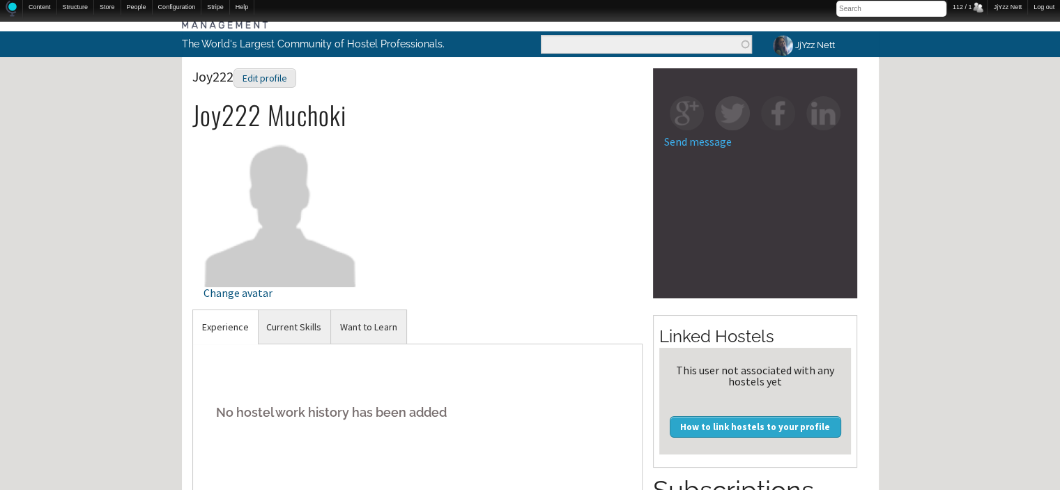
scroll to position [10, 0]
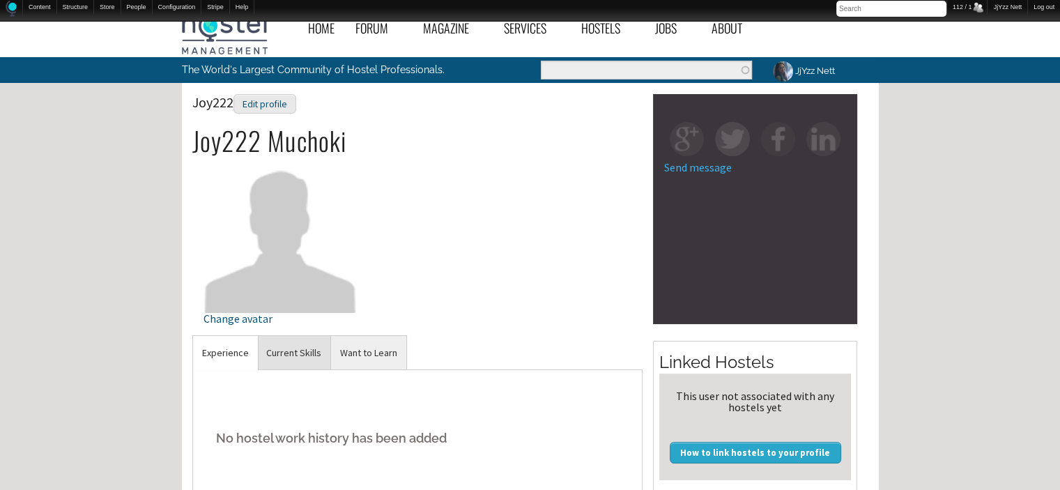
click at [273, 336] on link "Current Skills" at bounding box center [293, 353] width 73 height 34
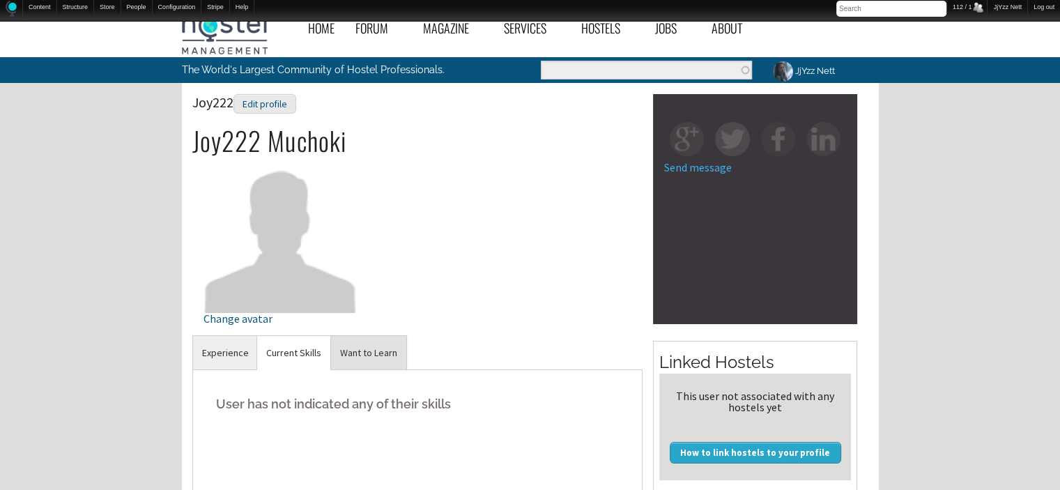
click at [384, 348] on link "Want to Learn" at bounding box center [368, 353] width 75 height 34
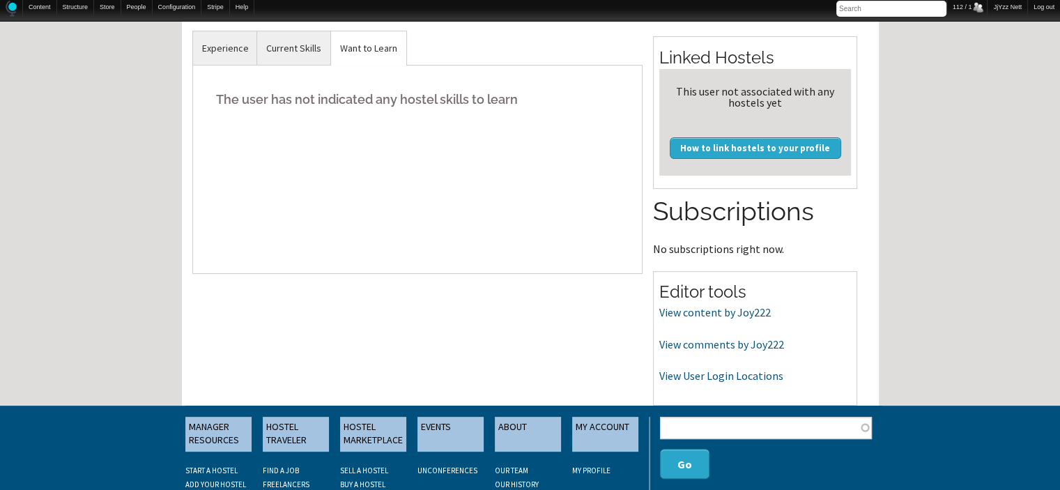
scroll to position [317, 0]
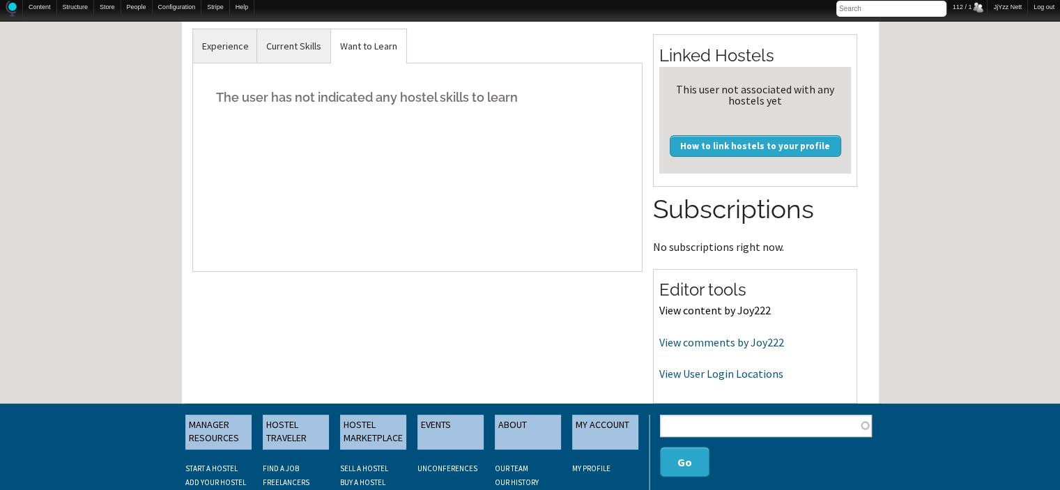
click at [681, 309] on link "View content by Joy222" at bounding box center [714, 310] width 111 height 14
click at [725, 337] on link "View comments by Joy222" at bounding box center [721, 342] width 125 height 14
click at [697, 368] on link "View User Login Locations" at bounding box center [721, 373] width 124 height 14
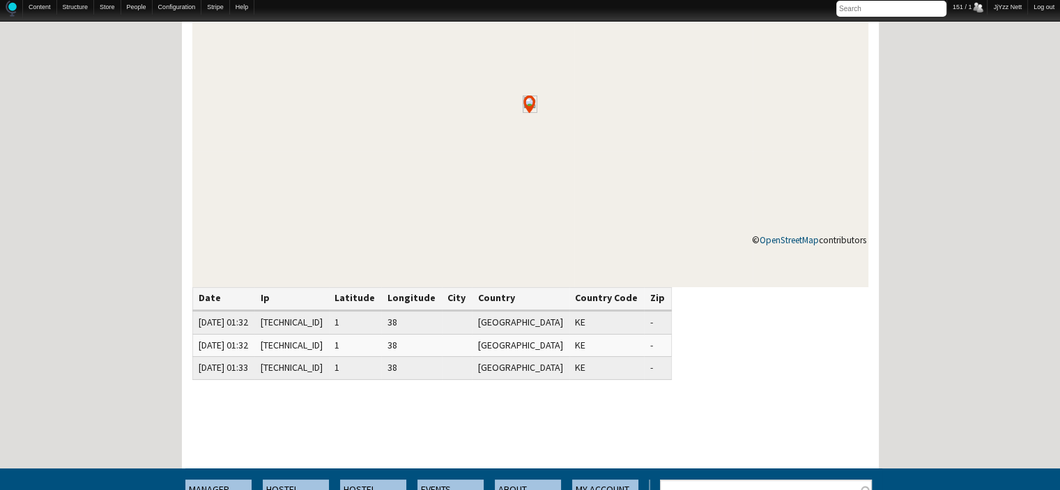
scroll to position [167, 0]
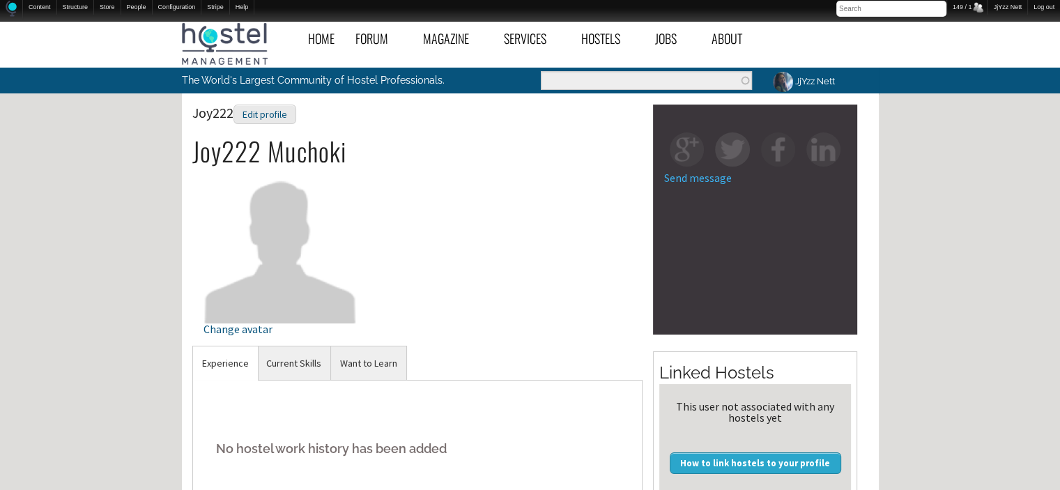
click at [235, 245] on img at bounding box center [280, 246] width 154 height 154
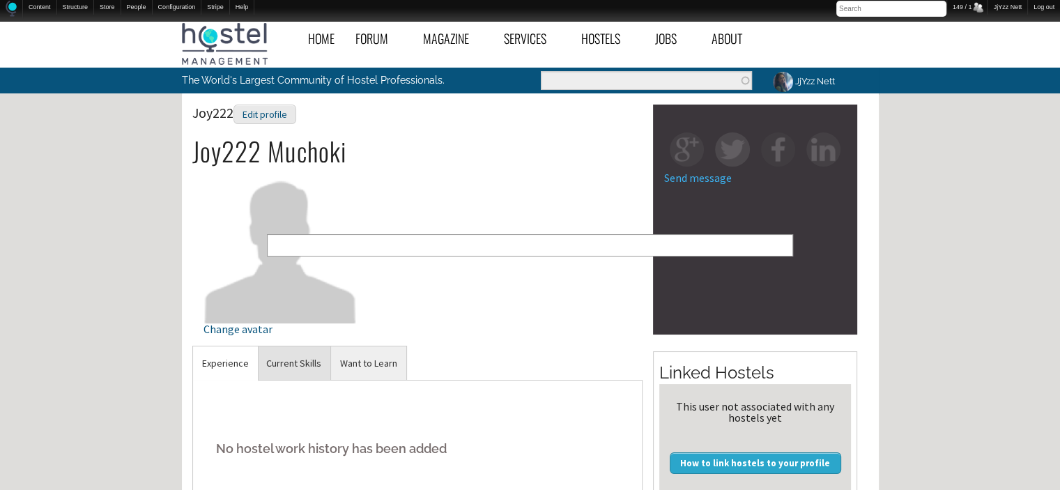
click at [304, 367] on link "Current Skills" at bounding box center [293, 363] width 73 height 34
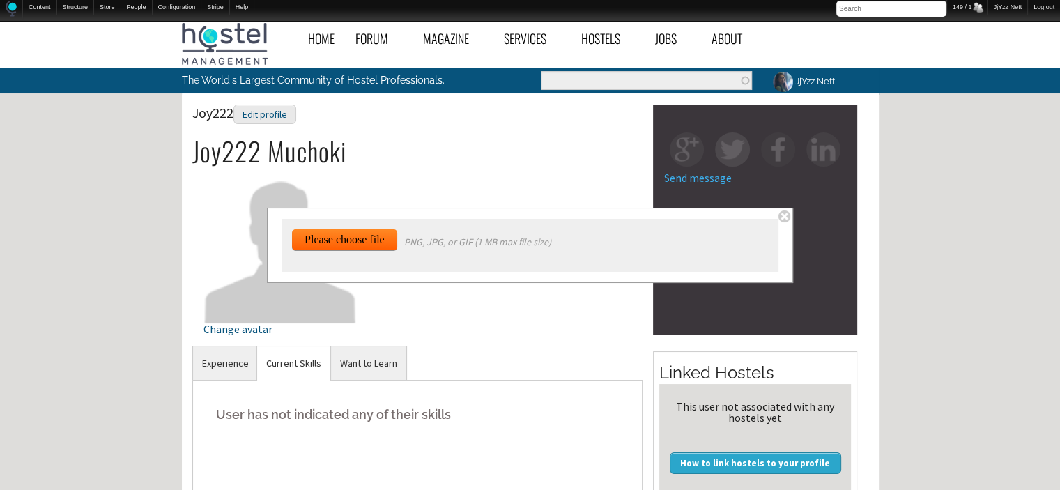
click at [307, 366] on link "Current Skills" at bounding box center [293, 363] width 73 height 34
click at [789, 218] on span at bounding box center [784, 216] width 12 height 12
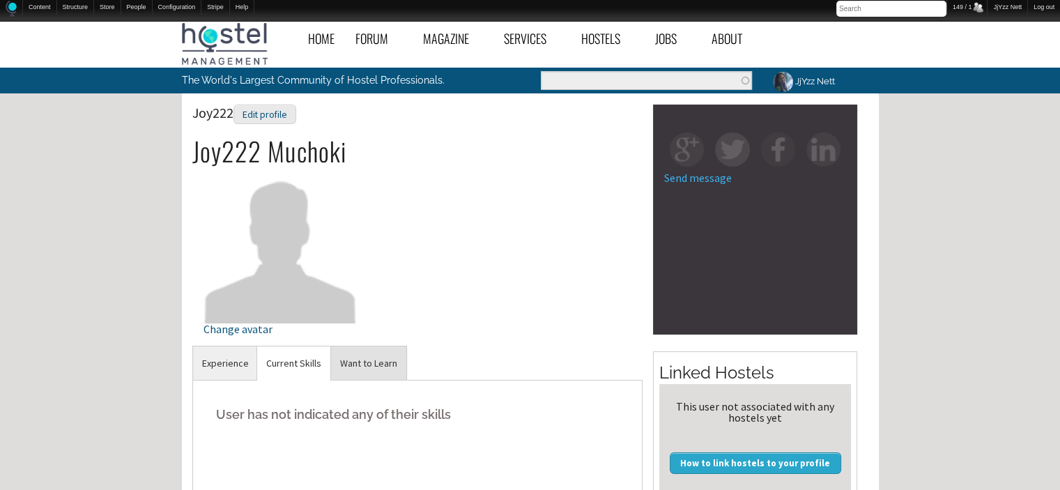
click at [373, 357] on link "Want to Learn" at bounding box center [368, 363] width 75 height 34
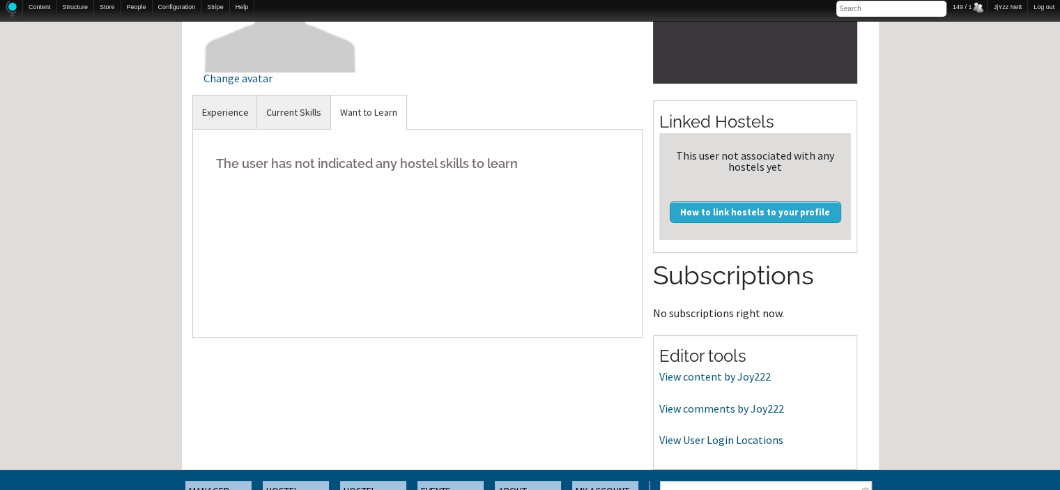
scroll to position [279, 0]
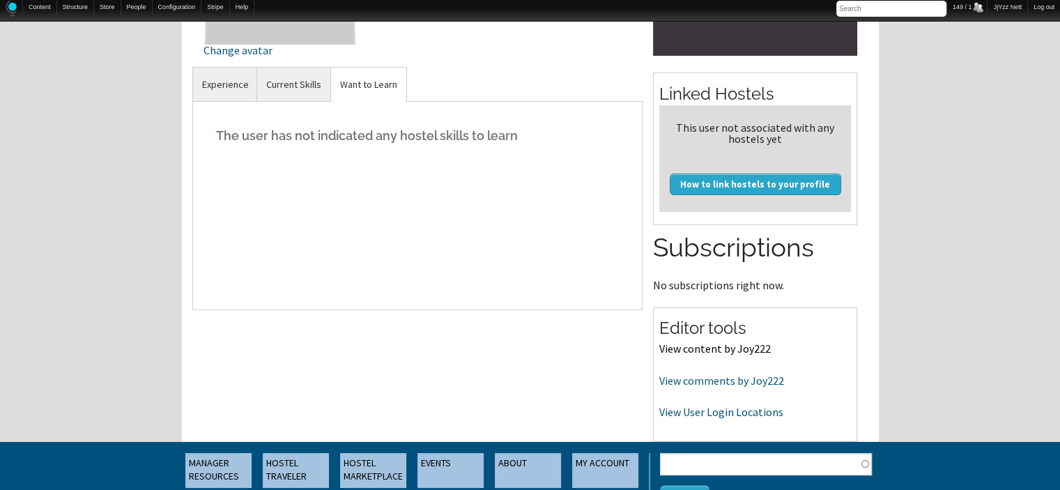
click at [683, 347] on link "View content by Joy222" at bounding box center [714, 348] width 111 height 14
click at [706, 387] on p "View comments by Joy222" at bounding box center [755, 381] width 192 height 18
click at [706, 381] on link "View comments by Joy222" at bounding box center [721, 380] width 125 height 14
click at [734, 415] on link "View User Login Locations" at bounding box center [721, 412] width 124 height 14
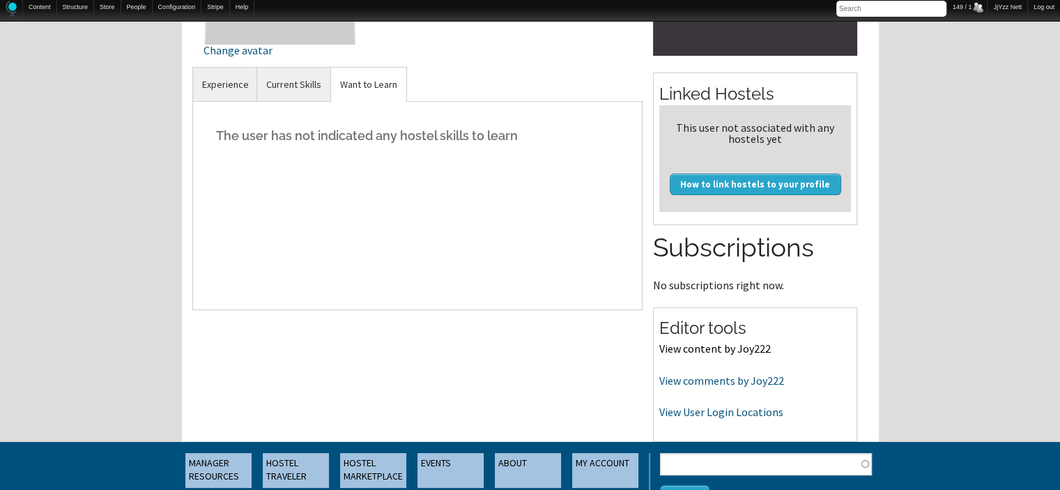
click at [686, 348] on link "View content by Joy222" at bounding box center [714, 348] width 111 height 14
click at [688, 412] on link "View User Login Locations" at bounding box center [721, 412] width 124 height 14
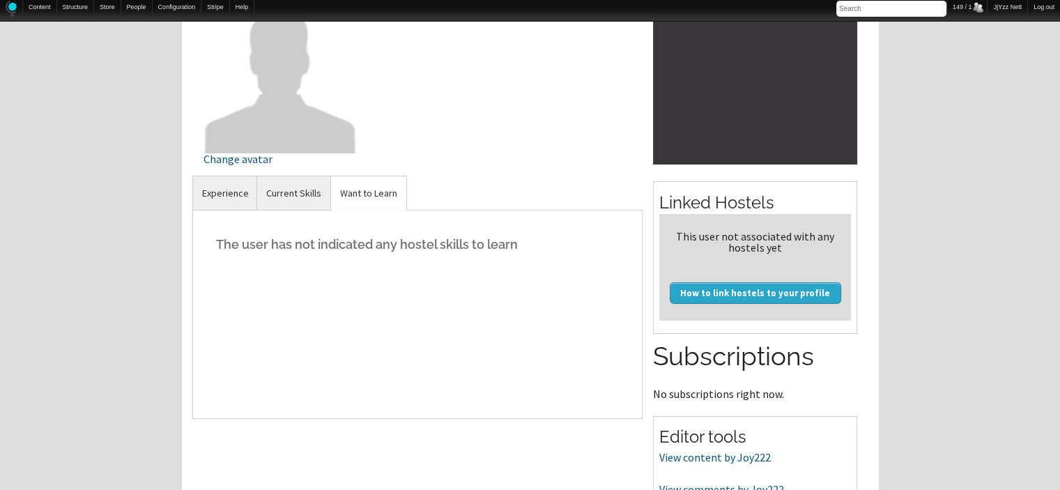
scroll to position [0, 0]
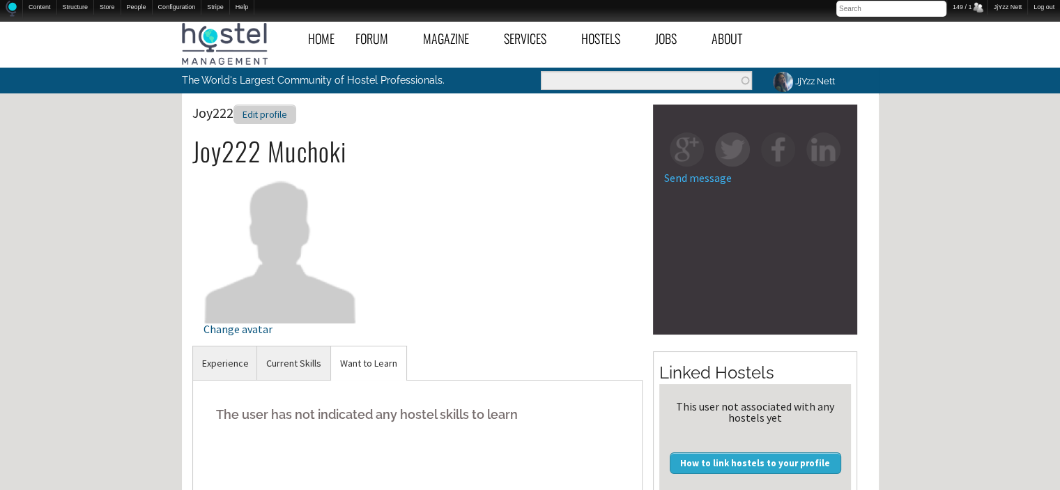
click at [272, 116] on div "Edit profile" at bounding box center [264, 115] width 63 height 20
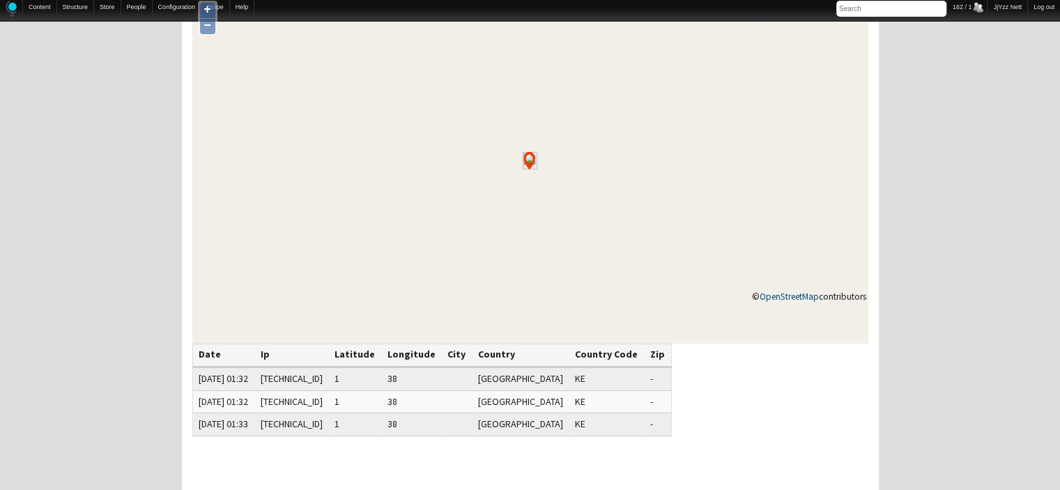
scroll to position [111, 0]
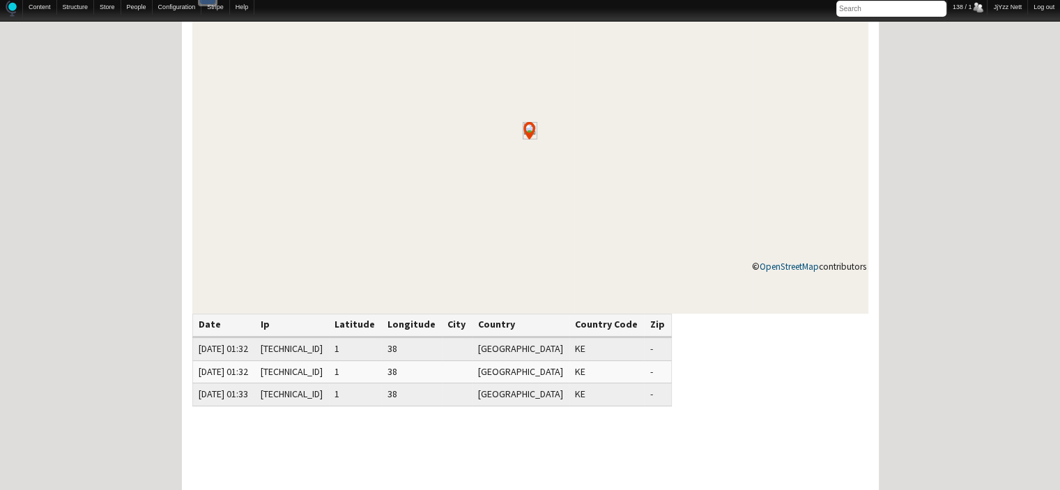
click at [344, 468] on div "+ − © OpenStreetMap contributors Date Ip Latitude Longitude City Country Countr…" at bounding box center [530, 305] width 697 height 681
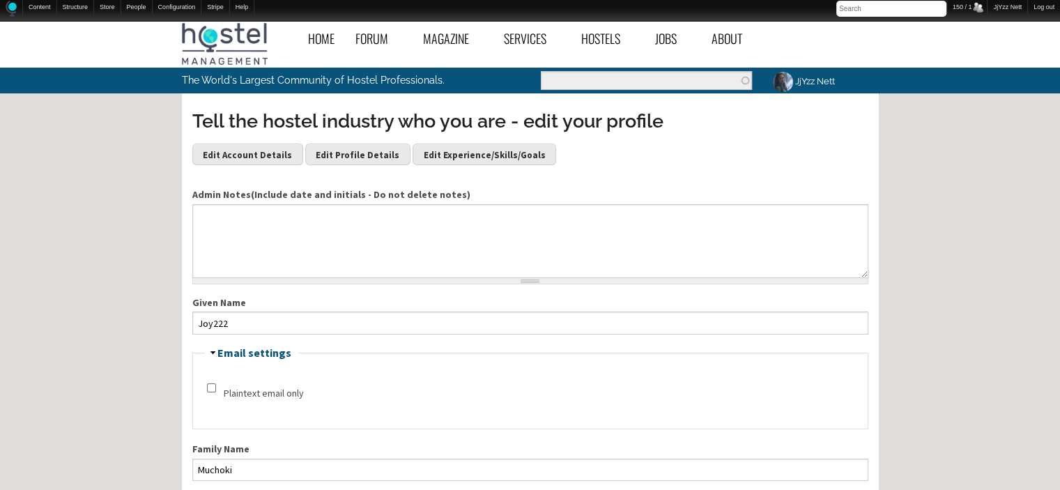
scroll to position [429, 0]
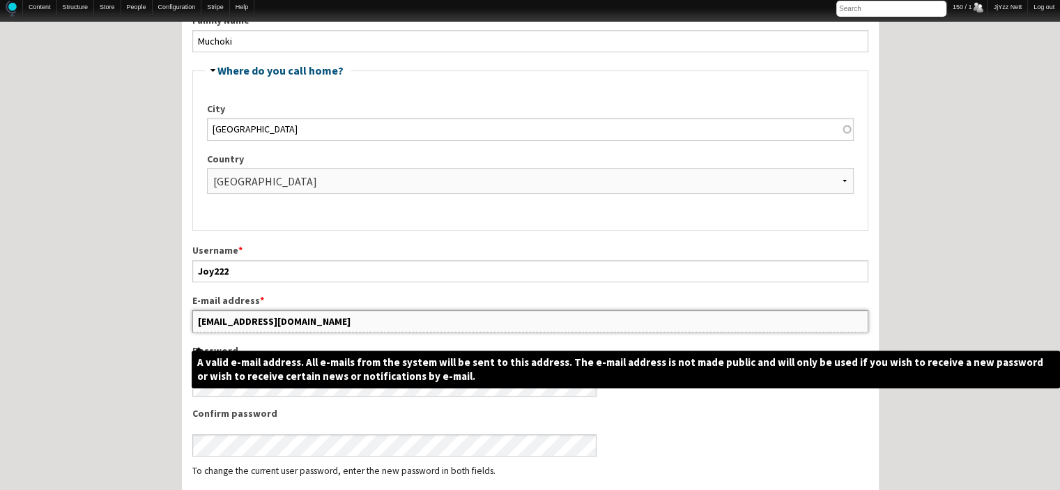
click at [350, 326] on input "[EMAIL_ADDRESS][DOMAIN_NAME]" at bounding box center [530, 321] width 676 height 22
type input "[EMAIL_ADDRESS]"
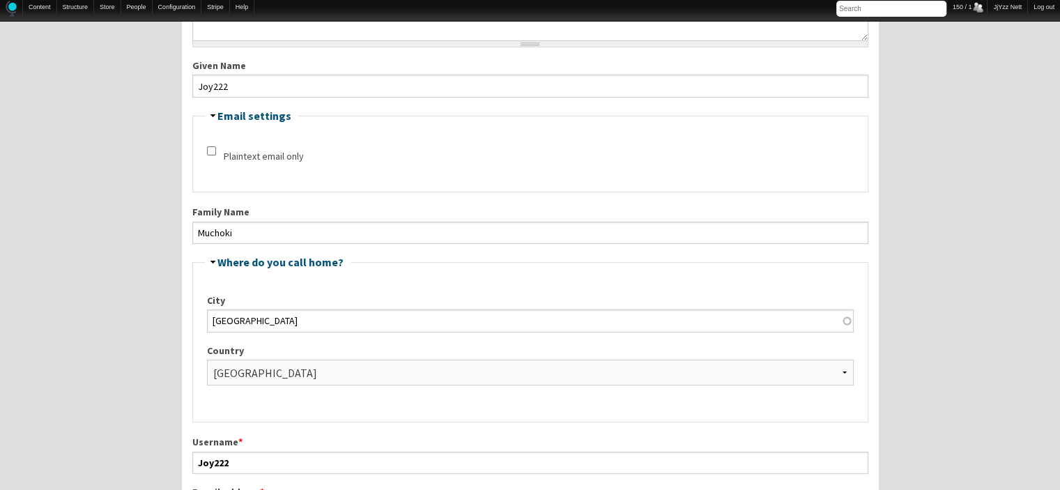
scroll to position [234, 0]
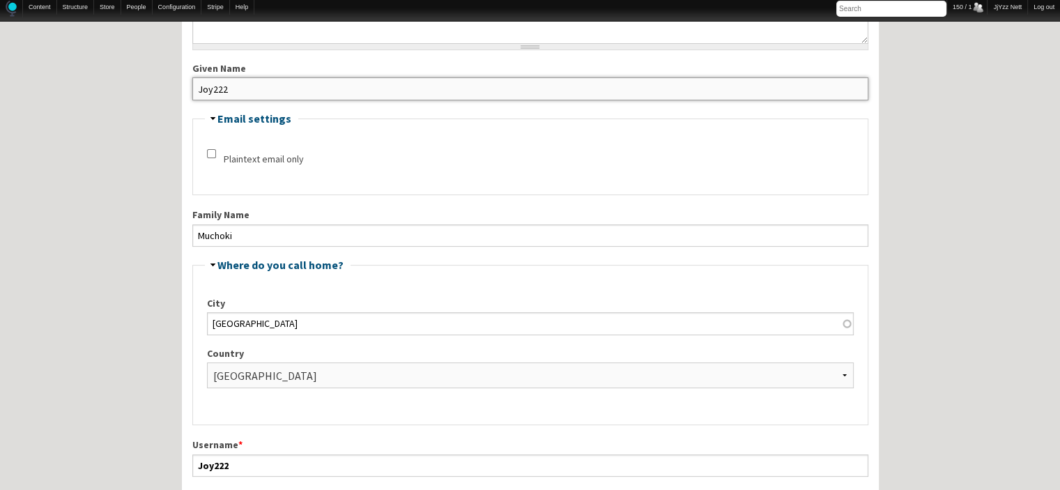
drag, startPoint x: 232, startPoint y: 83, endPoint x: 138, endPoint y: 98, distance: 95.3
